Goal: Task Accomplishment & Management: Manage account settings

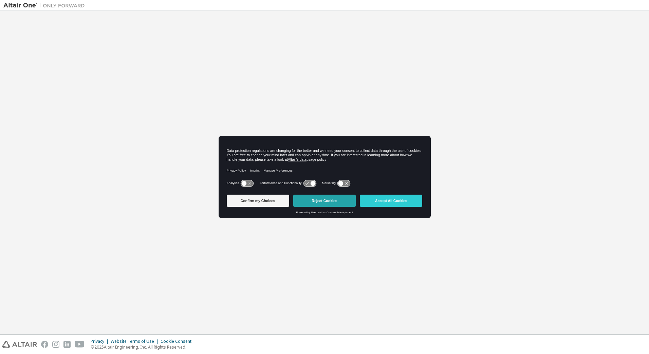
click at [339, 204] on button "Reject Cookies" at bounding box center [324, 201] width 62 height 12
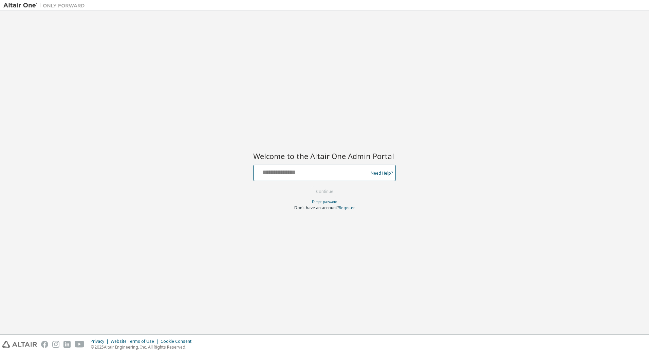
click at [296, 174] on input "text" at bounding box center [311, 172] width 111 height 10
type input "**********"
click at [292, 169] on input "**********" at bounding box center [311, 172] width 111 height 10
click at [280, 179] on div "**********" at bounding box center [311, 173] width 111 height 13
click at [281, 175] on input "**********" at bounding box center [311, 172] width 111 height 10
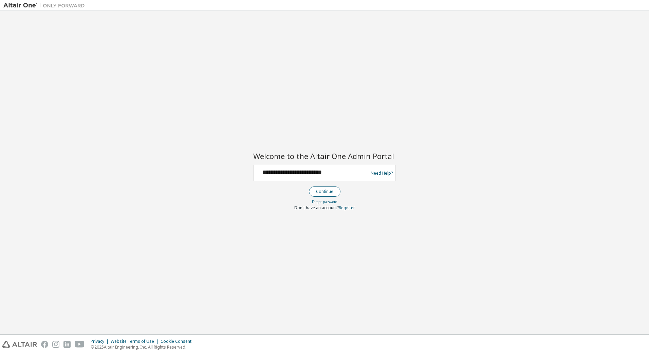
click at [323, 190] on button "Continue" at bounding box center [325, 192] width 32 height 10
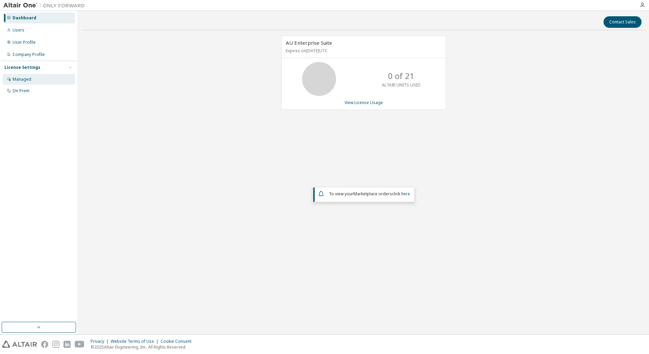
click at [33, 78] on div "Managed" at bounding box center [39, 79] width 72 height 11
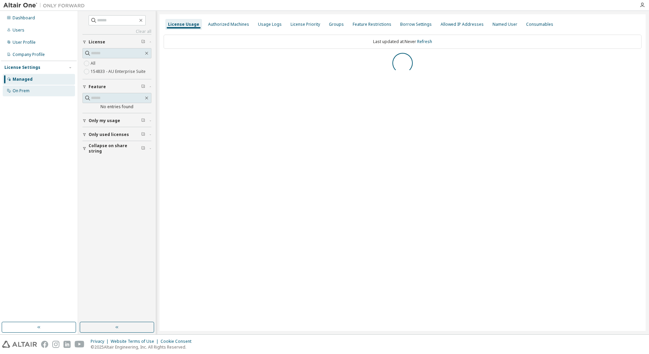
click at [32, 89] on div "On Prem" at bounding box center [39, 91] width 72 height 11
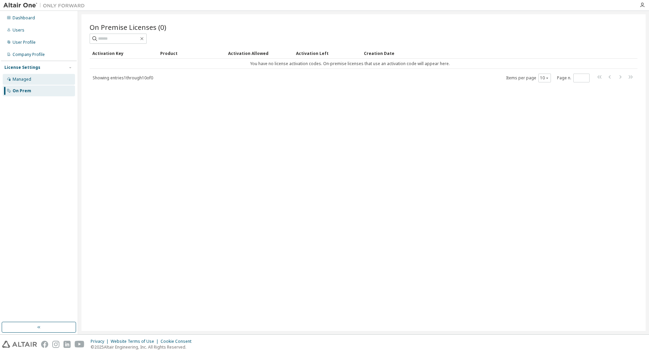
click at [26, 80] on div "Managed" at bounding box center [22, 79] width 19 height 5
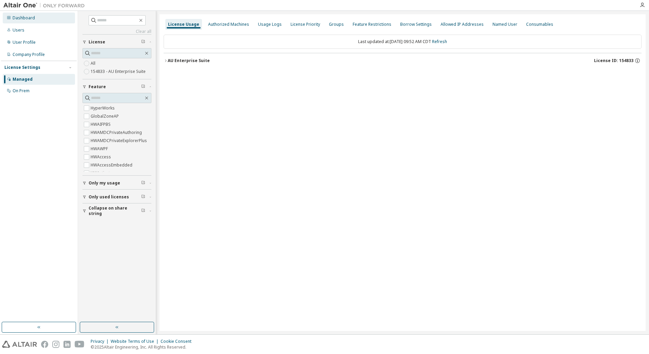
click at [30, 20] on div "Dashboard" at bounding box center [24, 17] width 22 height 5
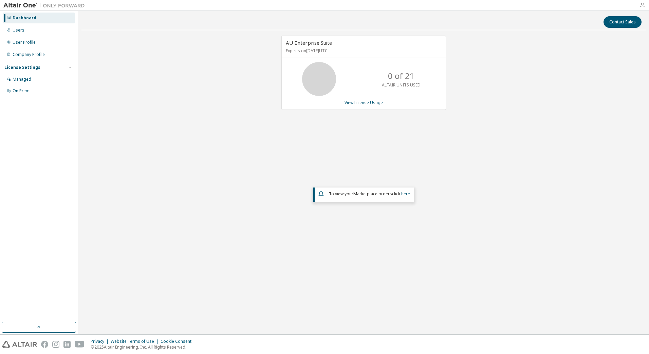
click at [645, 4] on icon "button" at bounding box center [641, 4] width 5 height 5
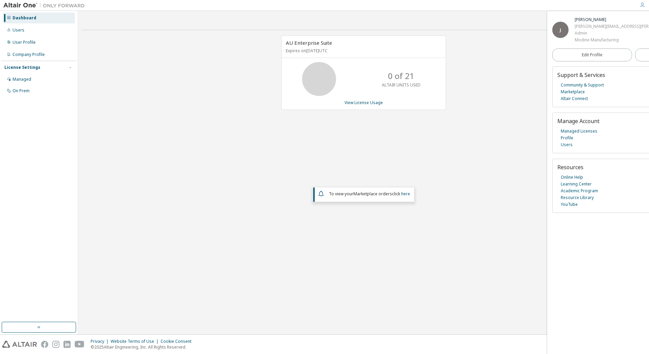
click at [589, 37] on div "Modine Manufacturing" at bounding box center [640, 40] width 130 height 7
click at [583, 132] on link "Managed Licenses" at bounding box center [579, 131] width 37 height 7
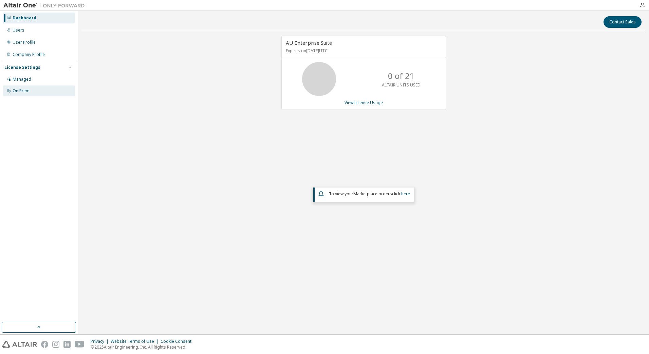
click at [20, 90] on div "On Prem" at bounding box center [21, 90] width 17 height 5
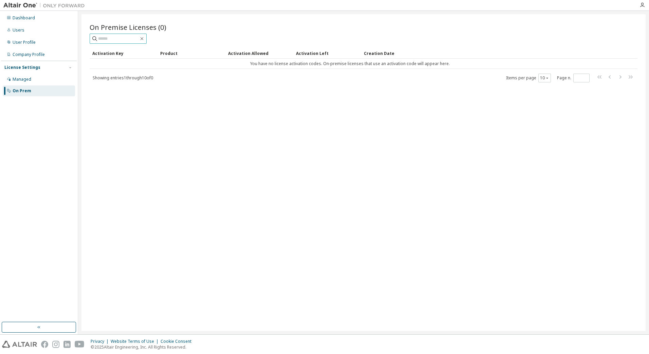
click at [136, 36] on input "text" at bounding box center [118, 38] width 41 height 7
click at [155, 135] on div "On Premise Licenses (0) Clear Load Save Save As Field Operator Value Select fil…" at bounding box center [363, 172] width 564 height 317
click at [27, 54] on div "Company Profile" at bounding box center [29, 54] width 32 height 5
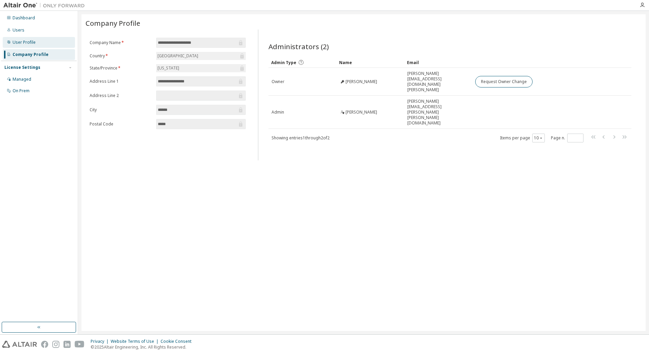
click at [21, 45] on div "User Profile" at bounding box center [39, 42] width 72 height 11
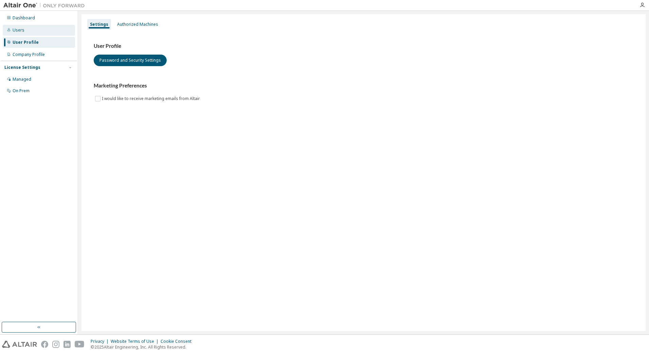
click at [22, 32] on div "Users" at bounding box center [19, 29] width 12 height 5
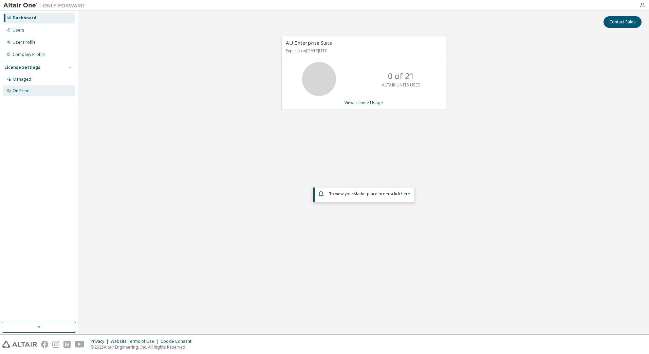
click at [21, 92] on div "On Prem" at bounding box center [21, 90] width 17 height 5
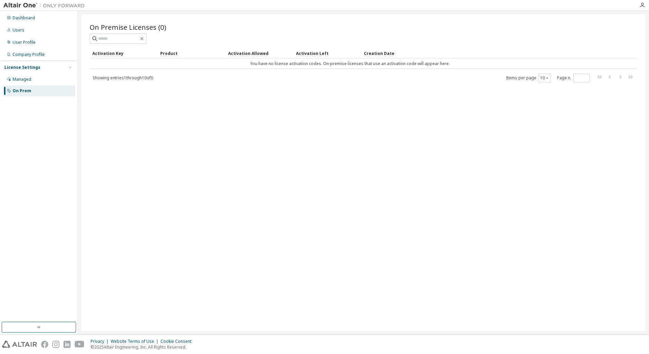
click at [158, 86] on div "On Premise Licenses (0) Clear Load Save Save As Field Operator Value Select fil…" at bounding box center [363, 172] width 564 height 317
click at [25, 17] on div "Dashboard" at bounding box center [24, 17] width 22 height 5
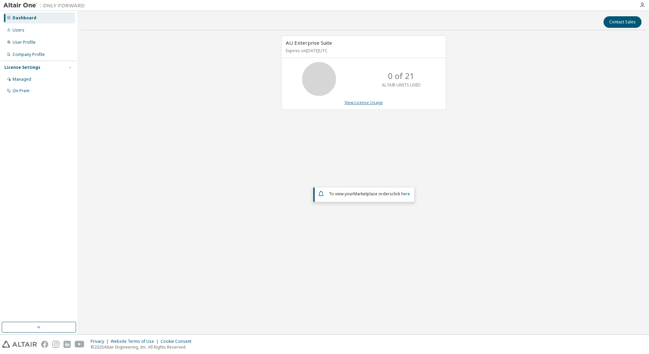
click at [372, 102] on link "View License Usage" at bounding box center [363, 103] width 38 height 6
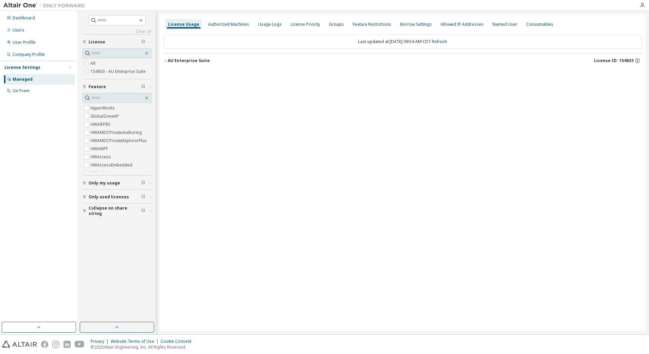
click at [114, 198] on span "Only used licenses" at bounding box center [109, 196] width 40 height 5
click at [298, 168] on div "License Usage Authorized Machines Usage Logs License Priority Groups Feature Re…" at bounding box center [403, 172] width 486 height 317
click at [228, 22] on div "Authorized Machines" at bounding box center [228, 24] width 41 height 5
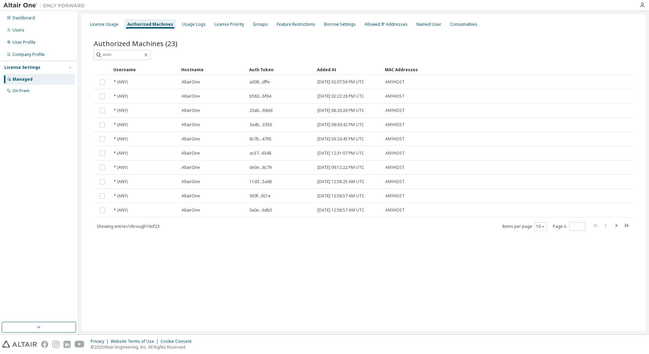
click at [198, 280] on div "License Usage Authorized Machines Usage Logs License Priority Groups Feature Re…" at bounding box center [363, 172] width 564 height 317
